Goal: Use online tool/utility: Utilize a website feature to perform a specific function

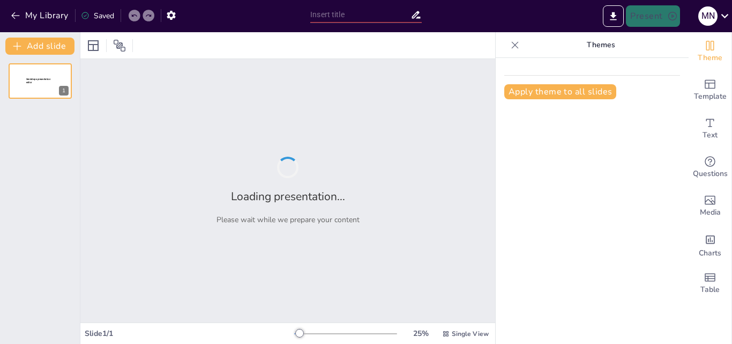
type input "New Sendsteps"
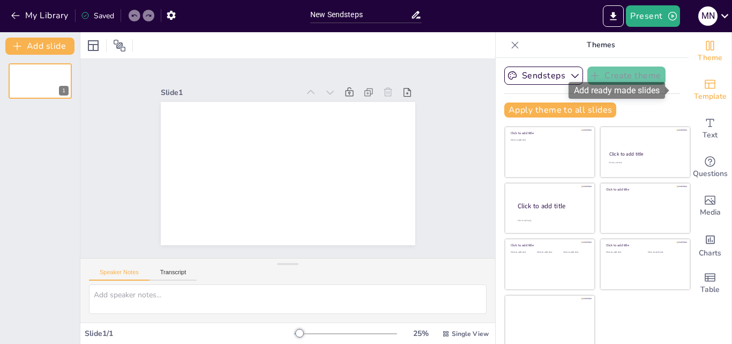
click at [696, 92] on span "Template" at bounding box center [710, 97] width 33 height 12
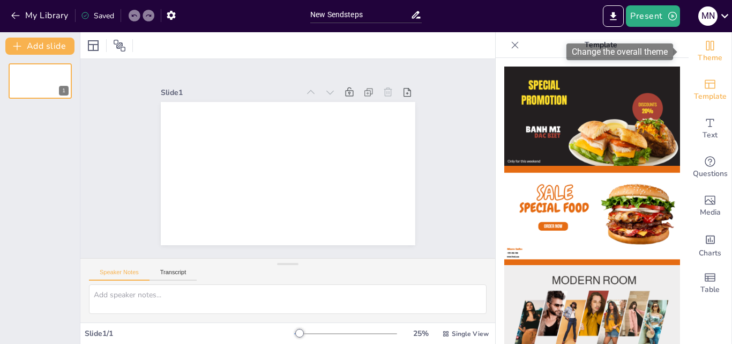
click at [712, 54] on span "Theme" at bounding box center [710, 58] width 25 height 12
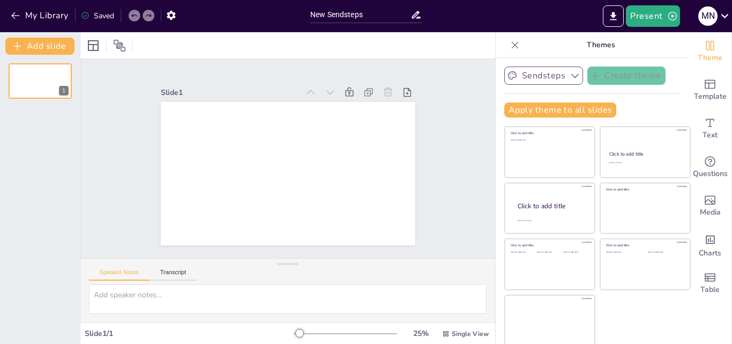
click at [508, 72] on button "Sendsteps" at bounding box center [544, 75] width 79 height 18
click at [703, 133] on span "Text" at bounding box center [710, 135] width 15 height 12
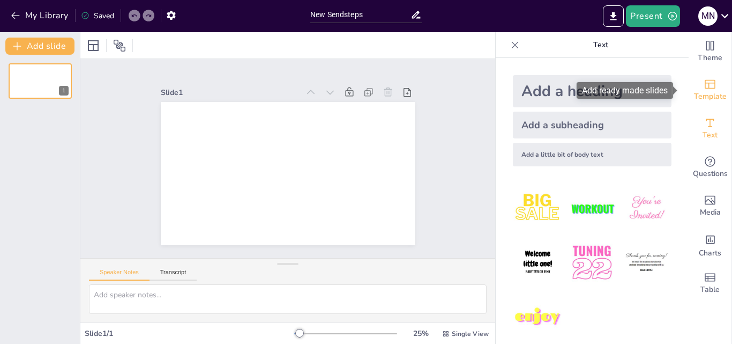
click at [702, 95] on span "Template" at bounding box center [710, 97] width 33 height 12
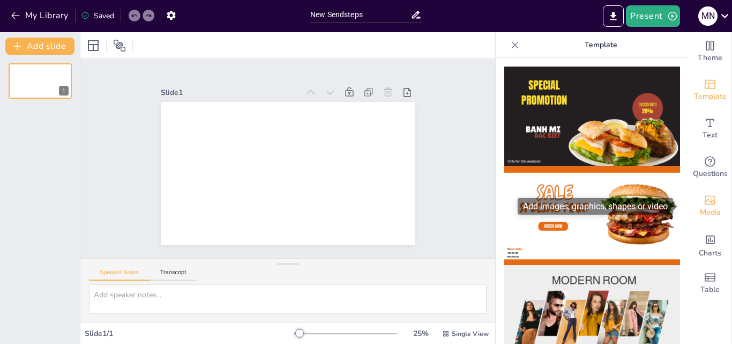
click at [706, 203] on icon "Add images, graphics, shapes or video" at bounding box center [710, 200] width 13 height 13
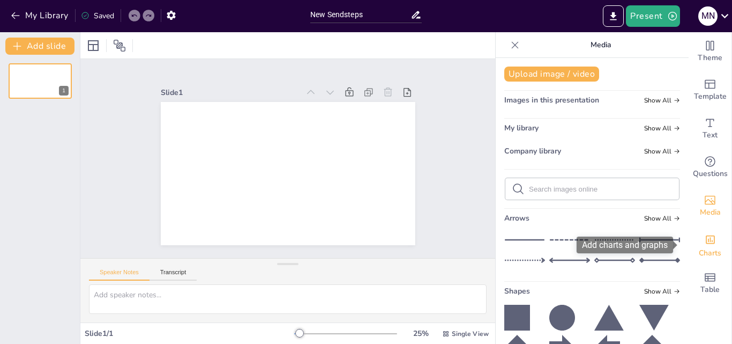
click at [707, 247] on span "Charts" at bounding box center [710, 253] width 23 height 12
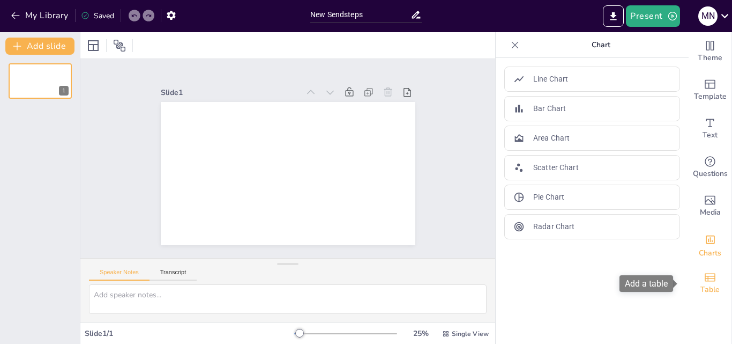
click at [705, 279] on icon "Add a table" at bounding box center [710, 277] width 11 height 8
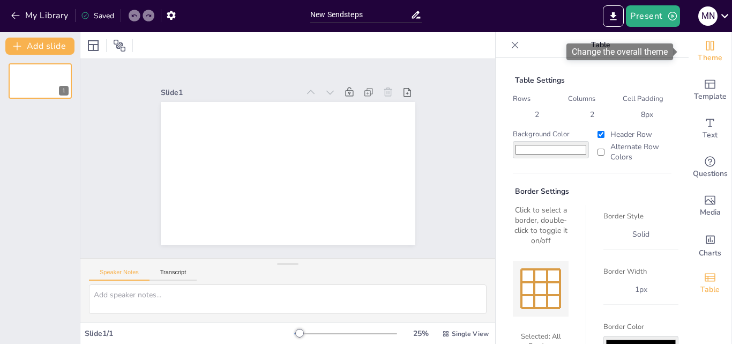
click at [708, 47] on icon "Change the overall theme" at bounding box center [710, 45] width 13 height 13
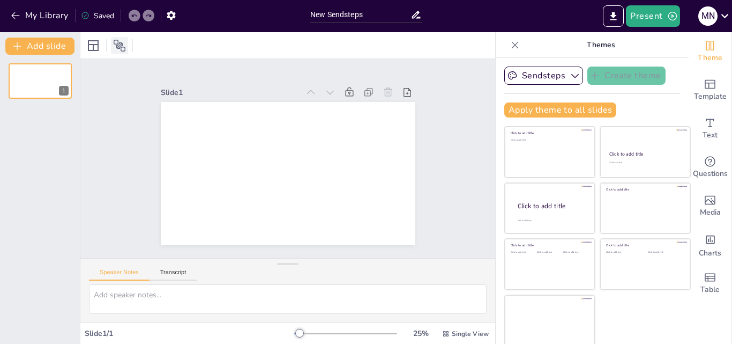
click at [115, 47] on icon at bounding box center [119, 45] width 13 height 13
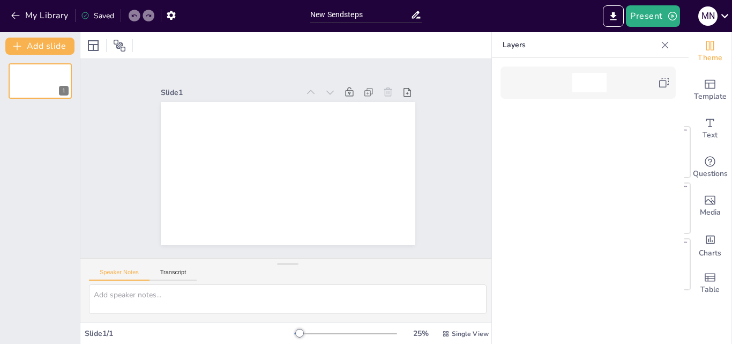
click at [670, 42] on icon at bounding box center [665, 45] width 11 height 11
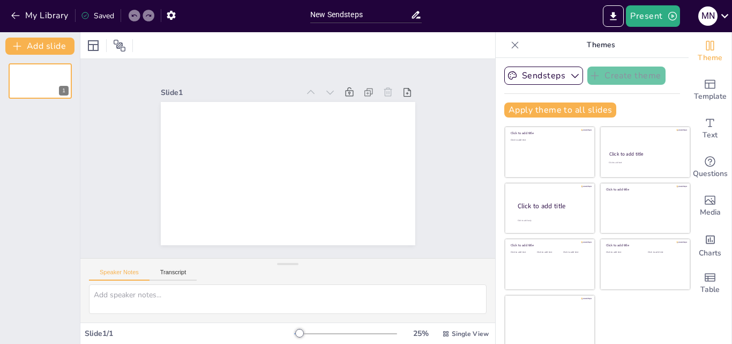
click at [507, 44] on div at bounding box center [515, 44] width 17 height 17
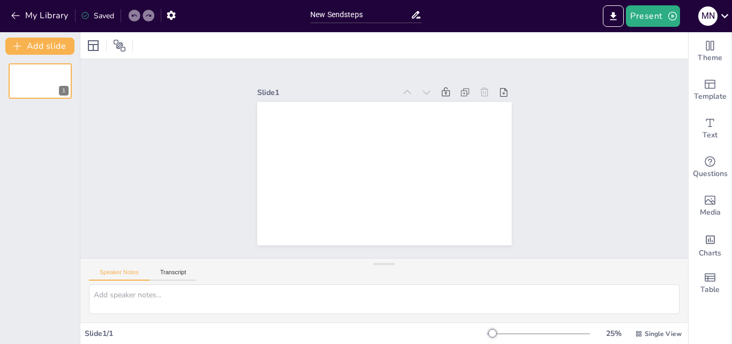
click at [4, 9] on div "My Library Saved" at bounding box center [90, 14] width 181 height 19
click at [12, 12] on icon "button" at bounding box center [15, 15] width 11 height 11
